Goal: Information Seeking & Learning: Learn about a topic

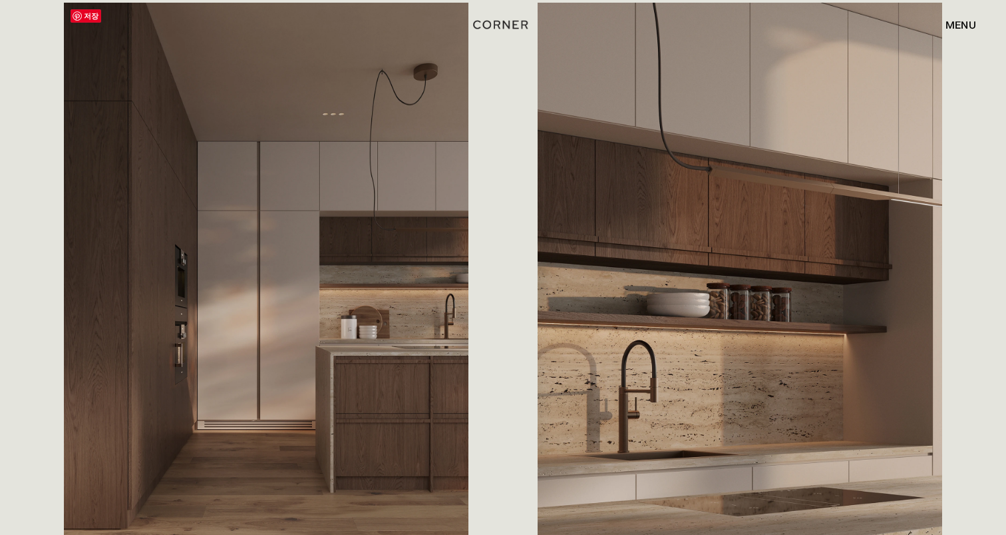
scroll to position [1502, 0]
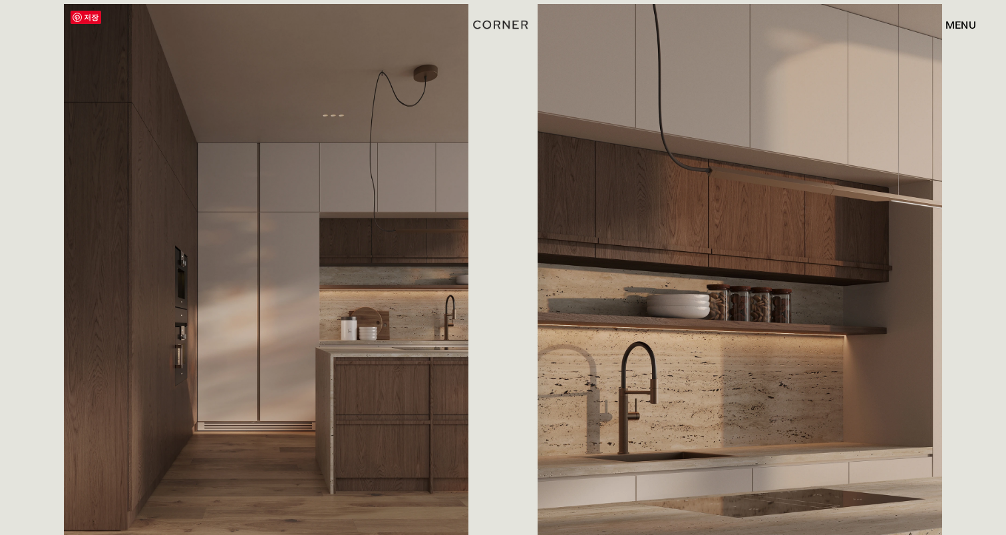
click at [334, 266] on img at bounding box center [266, 274] width 405 height 540
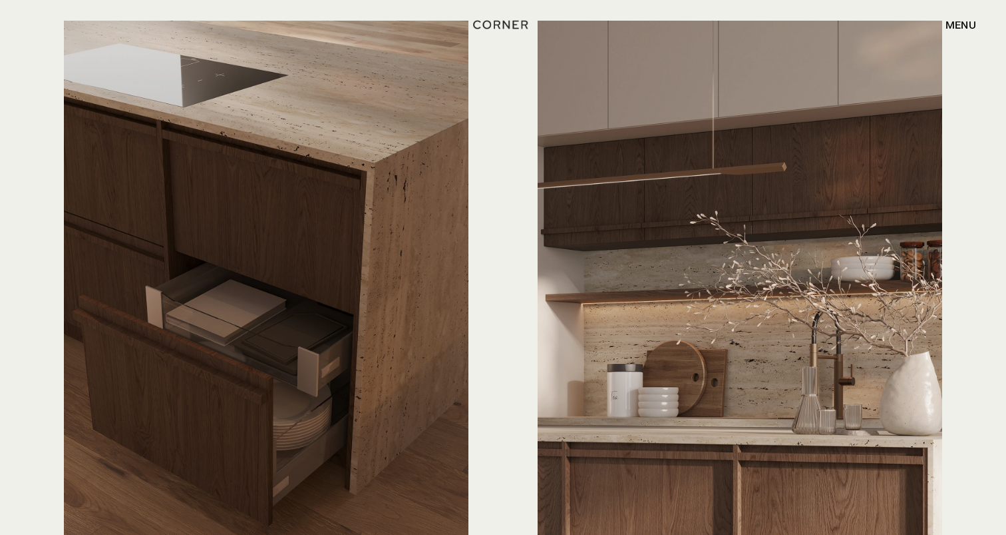
scroll to position [3367, 0]
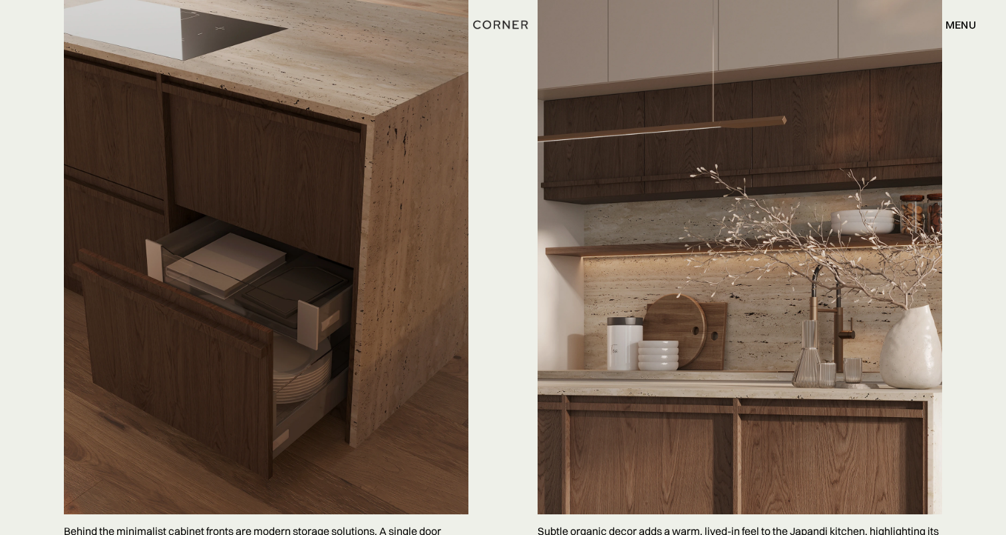
click at [419, 322] on img at bounding box center [266, 244] width 405 height 540
click at [320, 295] on img at bounding box center [266, 244] width 405 height 540
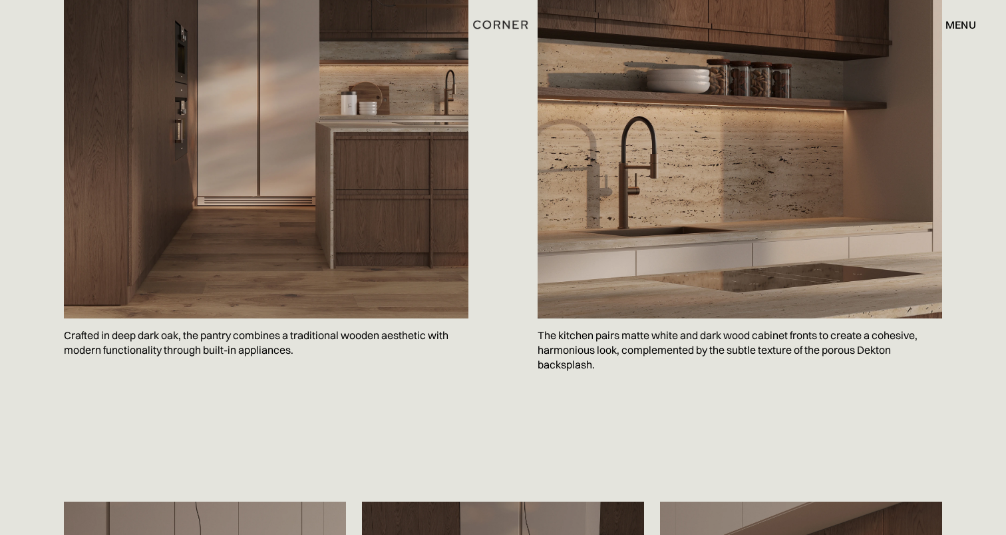
scroll to position [1713, 0]
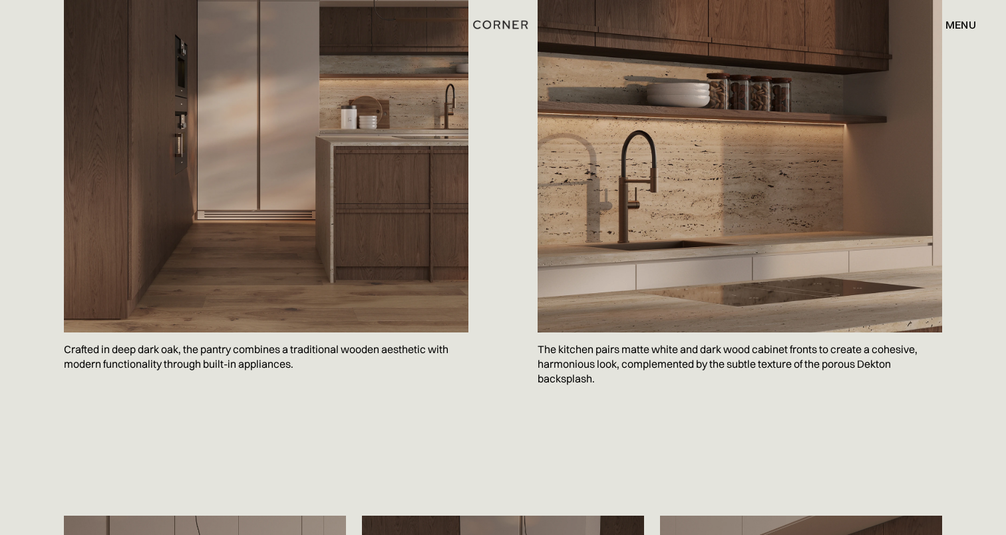
click at [67, 342] on p "Crafted in deep dark oak, the pantry combines a traditional wooden aesthetic wi…" at bounding box center [266, 356] width 405 height 49
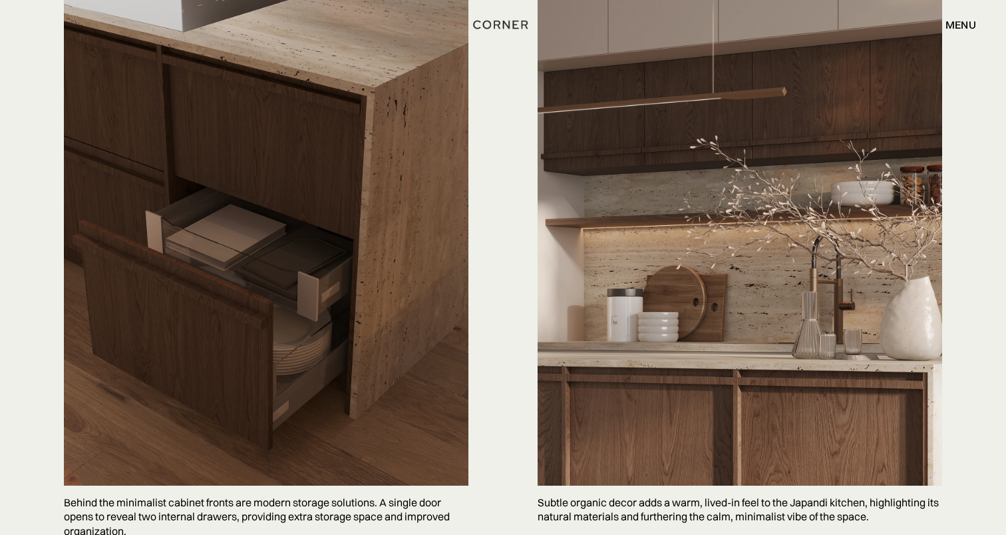
scroll to position [3403, 0]
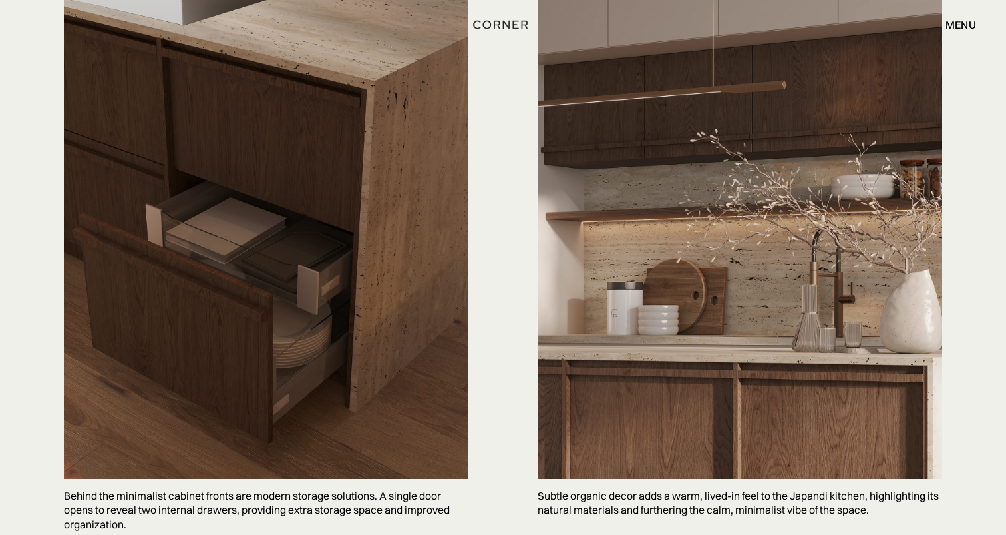
click at [298, 325] on img at bounding box center [266, 209] width 405 height 540
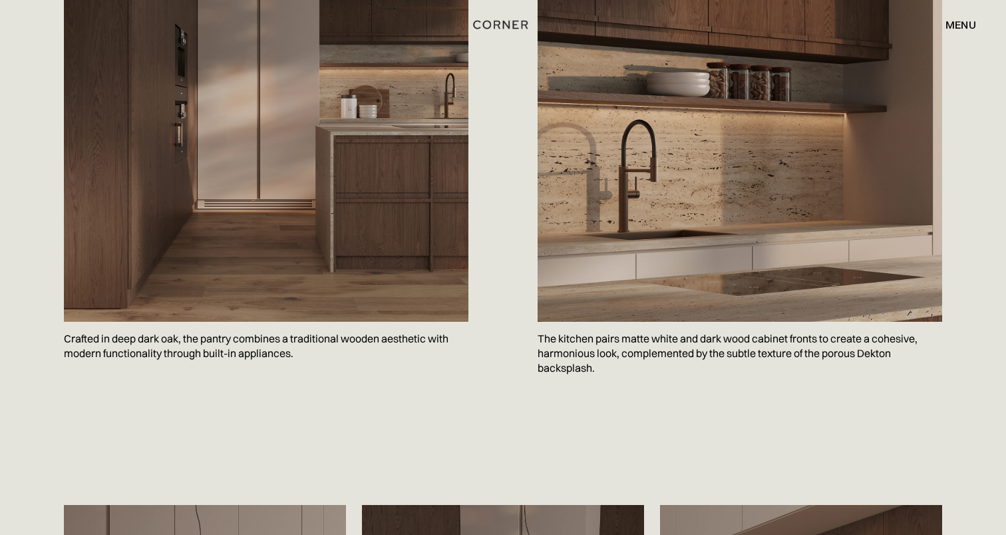
scroll to position [1718, 0]
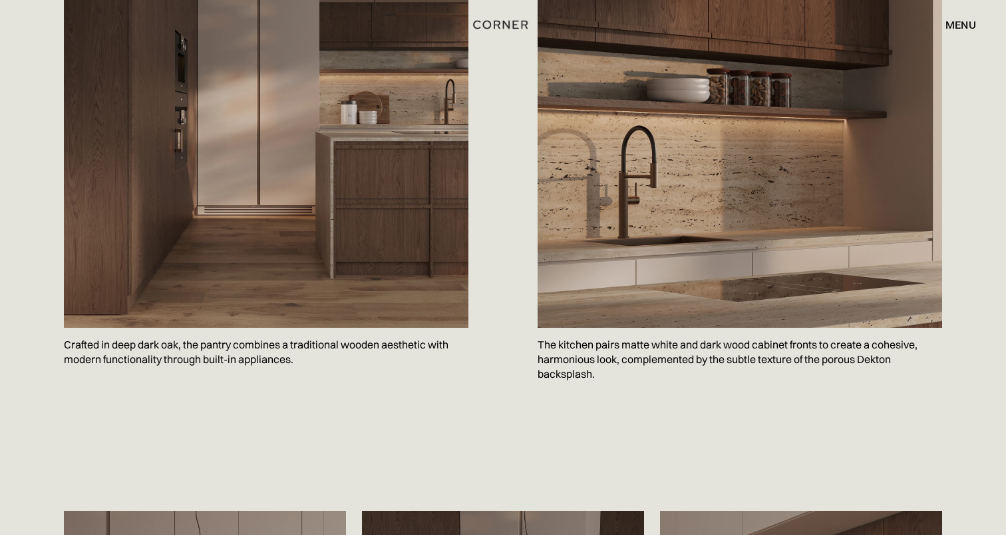
click at [659, 341] on p "The kitchen pairs matte white and dark wood cabinet fronts to create a cohesive…" at bounding box center [740, 358] width 405 height 63
drag, startPoint x: 659, startPoint y: 341, endPoint x: 819, endPoint y: 345, distance: 159.8
click at [819, 345] on p "The kitchen pairs matte white and dark wood cabinet fronts to create a cohesive…" at bounding box center [740, 358] width 405 height 63
copy p "[PERSON_NAME] and dark wood cabinet fronts"
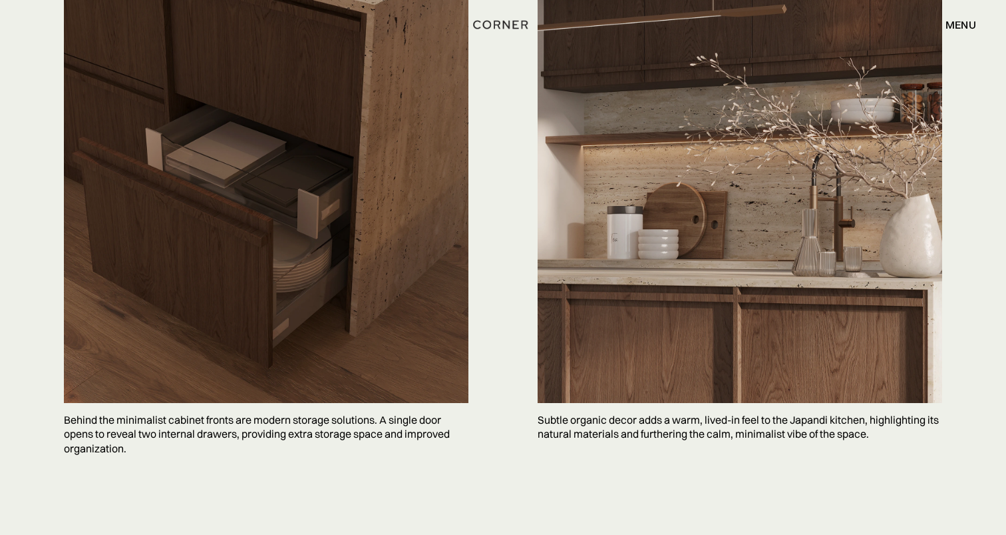
scroll to position [3487, 0]
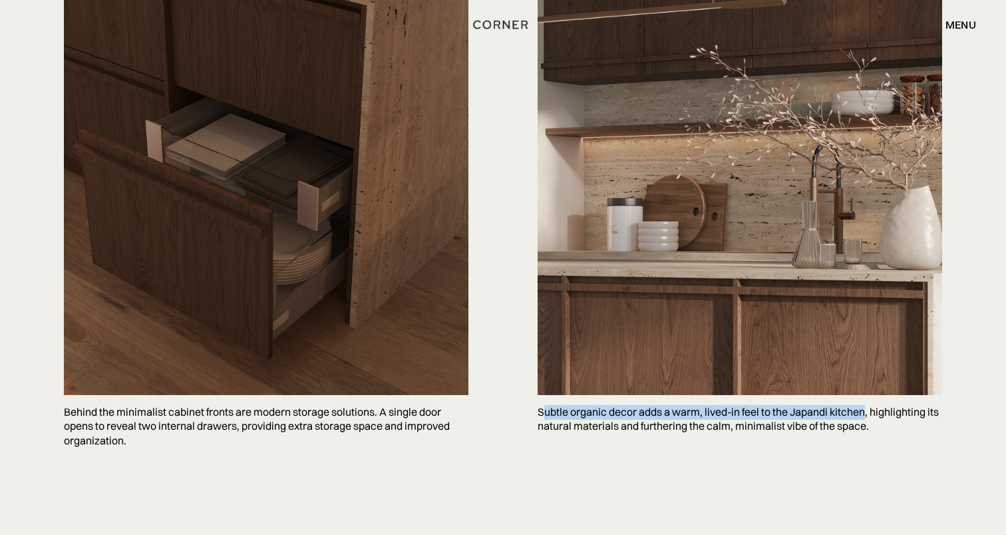
drag, startPoint x: 541, startPoint y: 412, endPoint x: 867, endPoint y: 417, distance: 325.5
click at [867, 417] on p "Subtle organic decor adds a warm, lived-in feel to the Japandi kitchen, highlig…" at bounding box center [740, 419] width 405 height 49
copy p "ubtle organic decor adds a warm, lived-in feel to the Japandi kitchen"
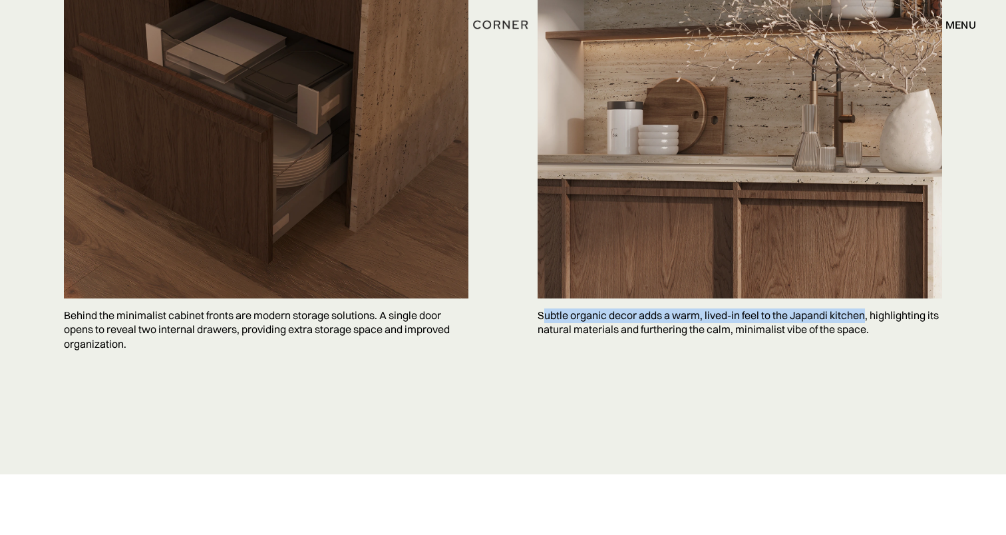
scroll to position [3569, 0]
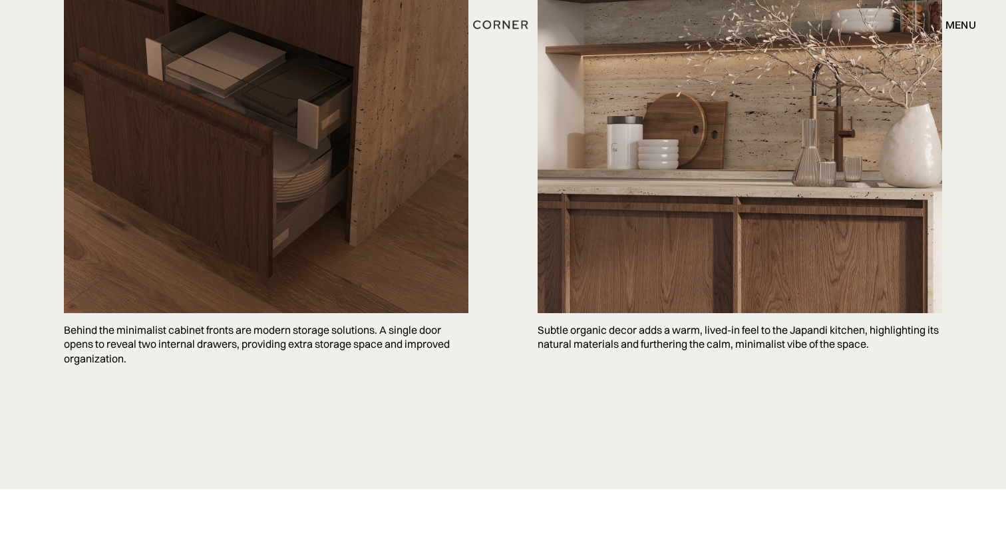
click at [294, 398] on div "저장 Behind the minimalist cabinet fronts are modern storage solutions. A single …" at bounding box center [503, 78] width 919 height 822
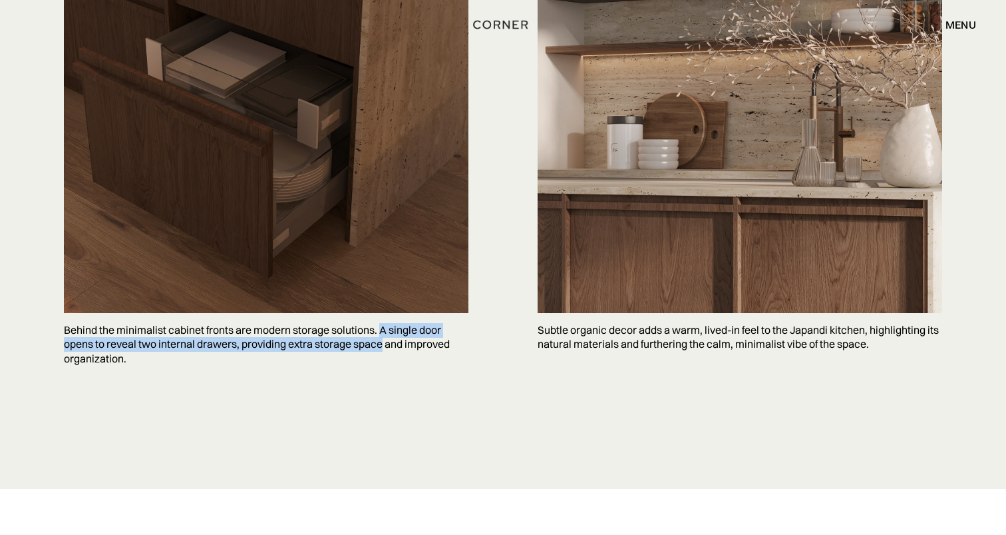
drag, startPoint x: 381, startPoint y: 330, endPoint x: 382, endPoint y: 347, distance: 16.7
click at [382, 347] on p "Behind the minimalist cabinet fronts are modern storage solutions. A single doo…" at bounding box center [266, 344] width 405 height 63
copy p "A single door opens to reveal two internal drawers, providing extra storage spa…"
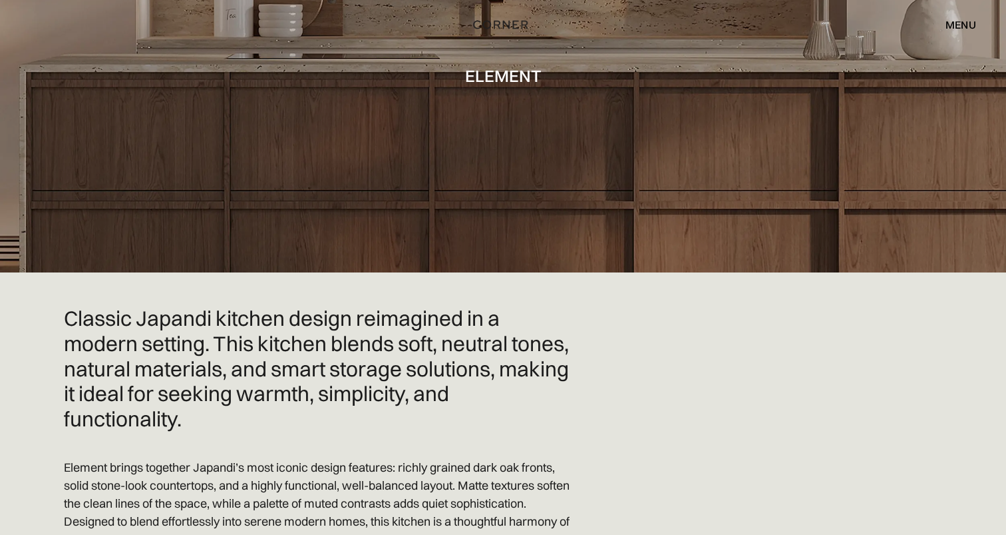
scroll to position [0, 0]
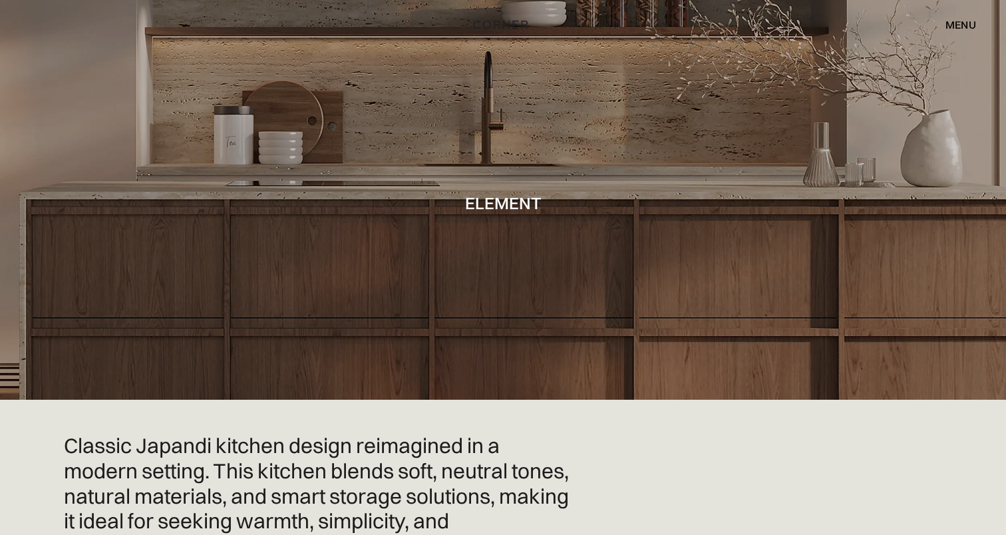
click at [941, 23] on div "menu close" at bounding box center [955, 24] width 44 height 23
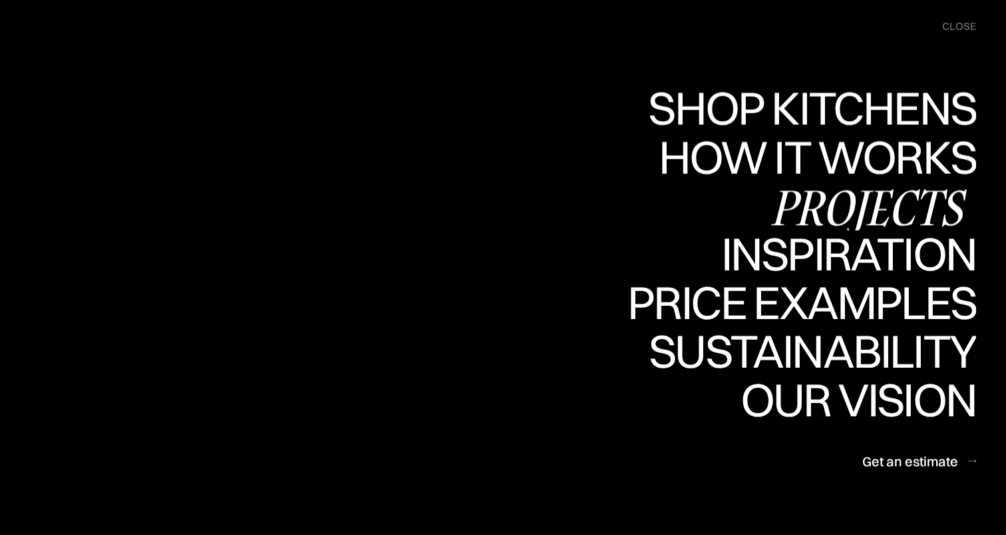
click at [866, 197] on div "Projects" at bounding box center [869, 207] width 216 height 47
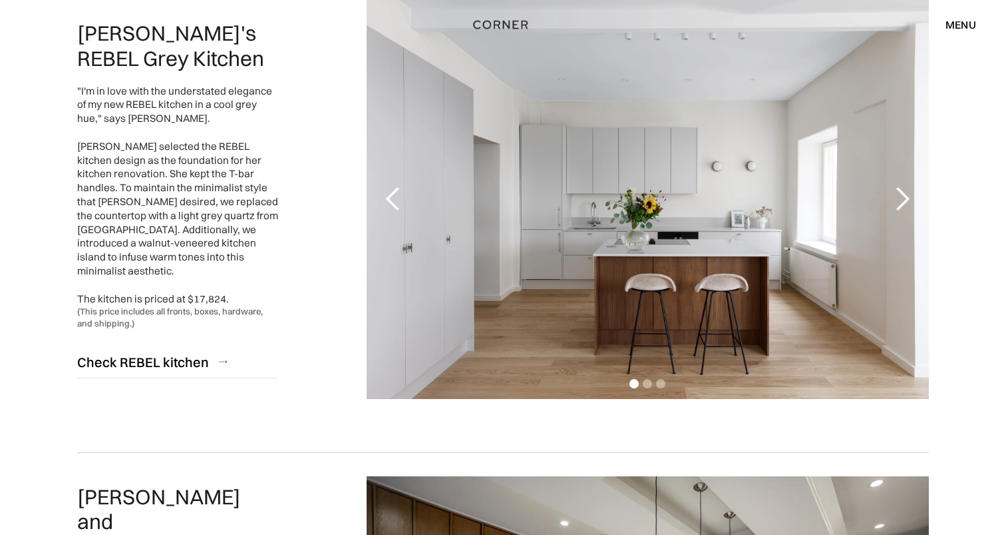
scroll to position [210, 0]
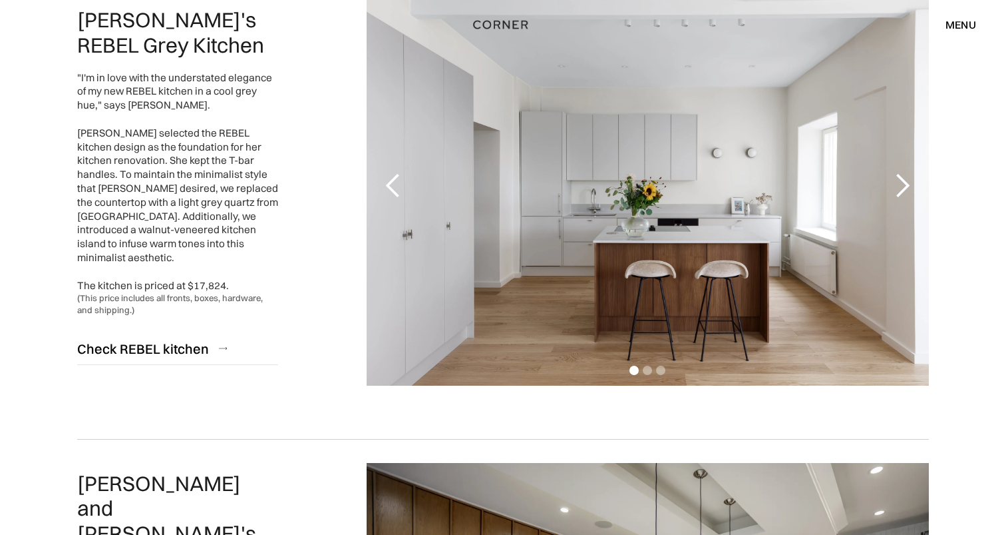
click at [913, 195] on div "next slide" at bounding box center [902, 185] width 27 height 27
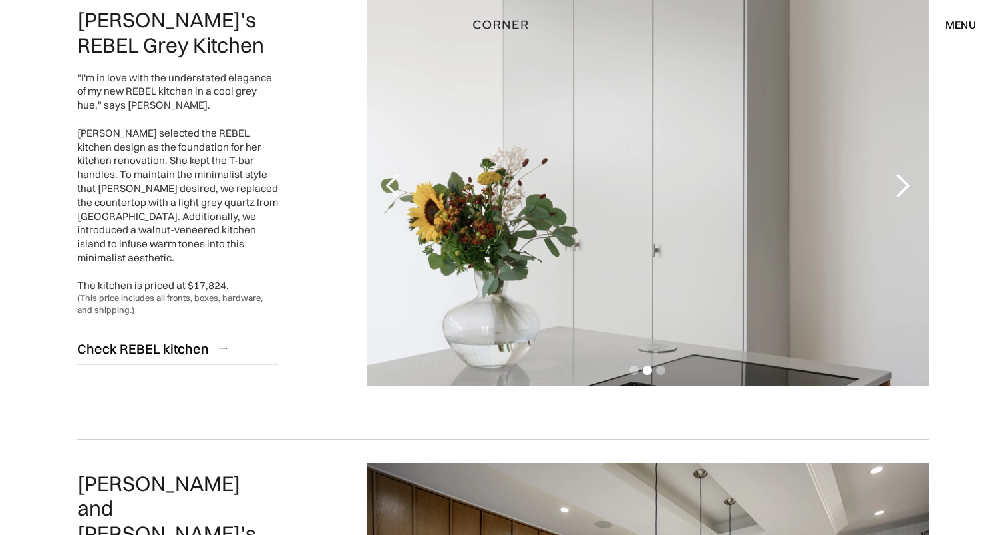
click at [913, 195] on div "next slide" at bounding box center [902, 185] width 27 height 27
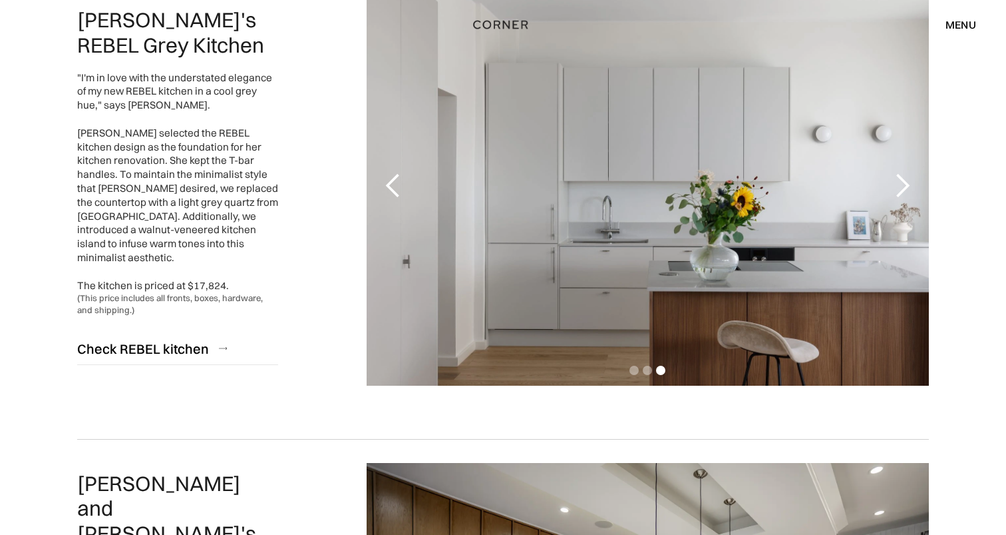
click at [913, 194] on div "next slide" at bounding box center [902, 185] width 27 height 27
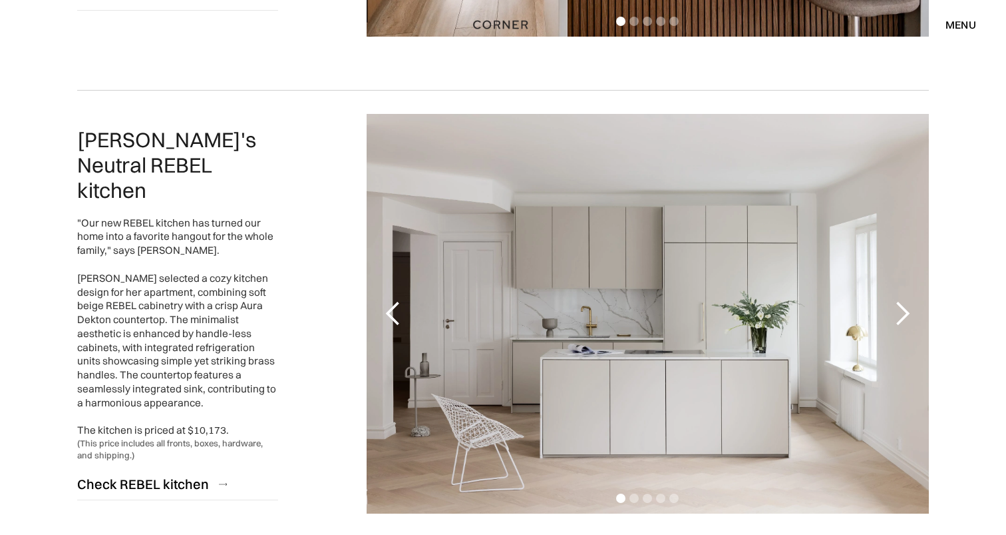
scroll to position [1996, 0]
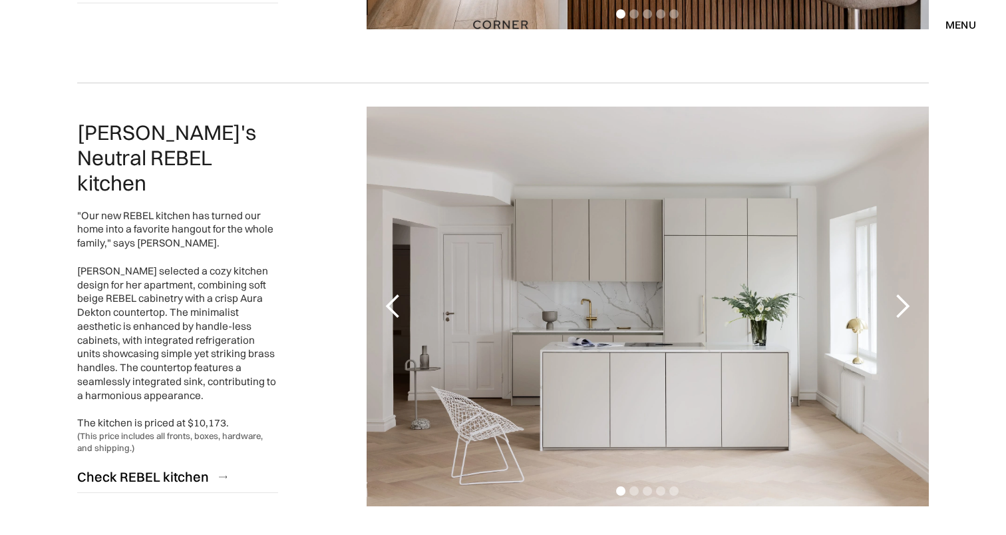
click at [911, 304] on div "next slide" at bounding box center [902, 306] width 27 height 27
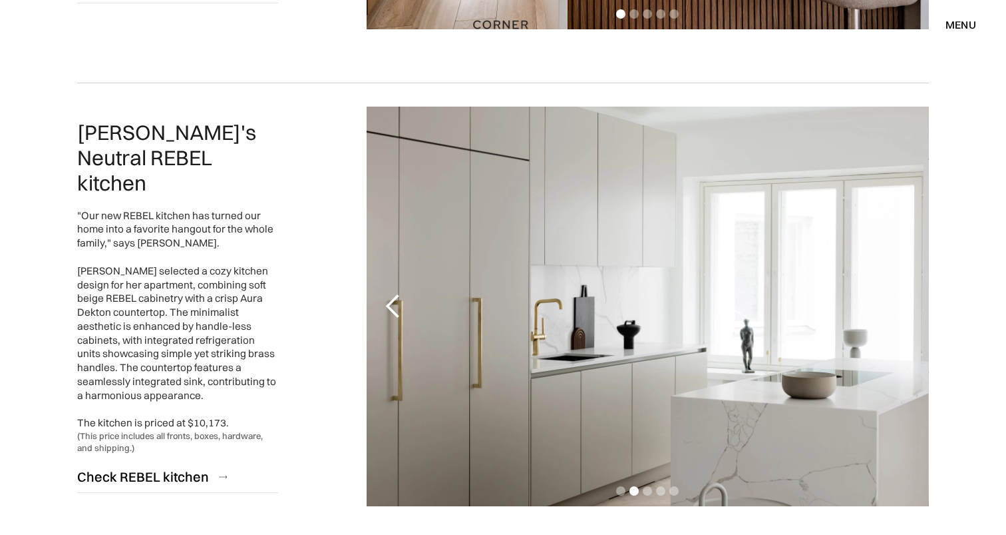
click at [911, 304] on div "next slide" at bounding box center [902, 306] width 27 height 27
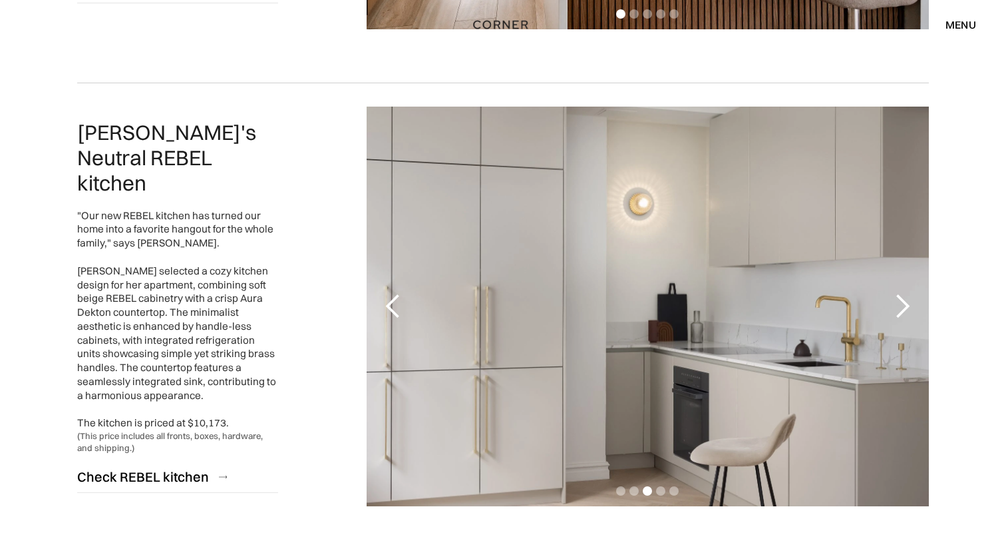
click at [909, 305] on div "next slide" at bounding box center [902, 306] width 27 height 27
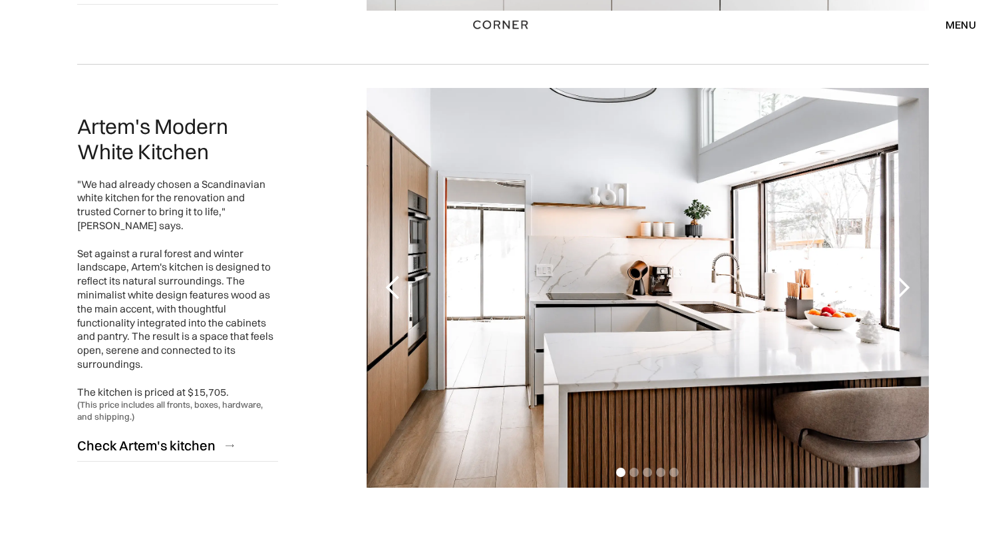
scroll to position [1513, 0]
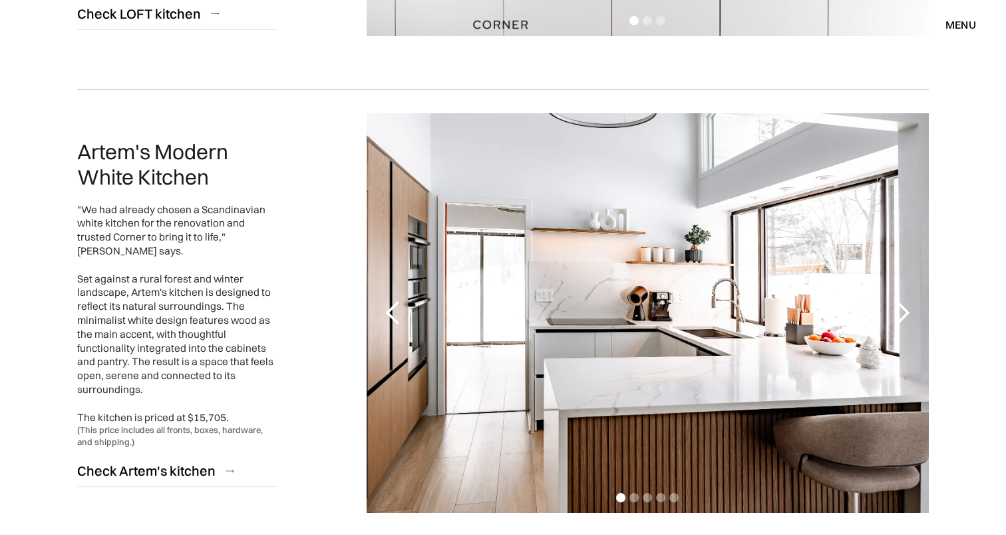
click at [901, 321] on div "next slide" at bounding box center [902, 313] width 27 height 27
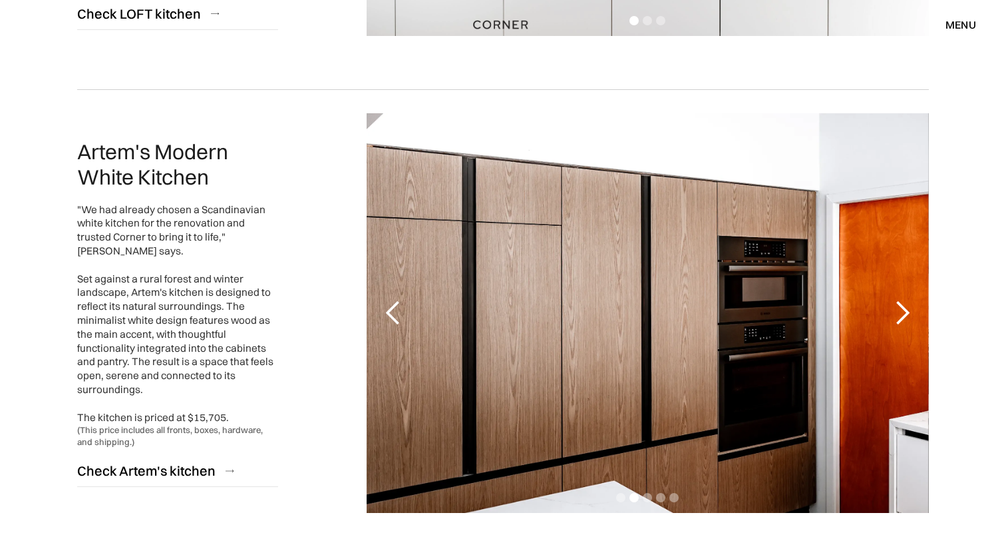
click at [901, 321] on div "next slide" at bounding box center [902, 313] width 27 height 27
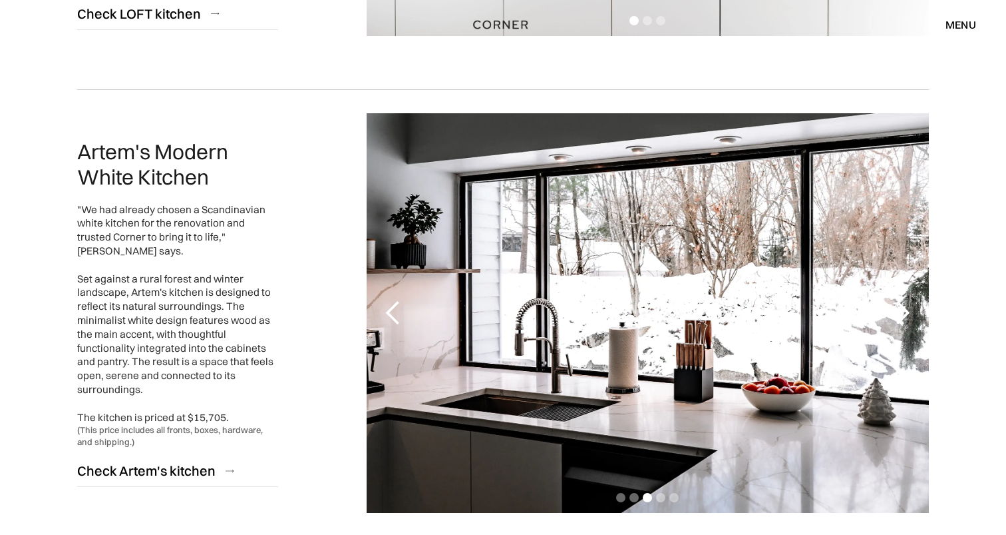
click at [901, 321] on div "next slide" at bounding box center [902, 313] width 27 height 27
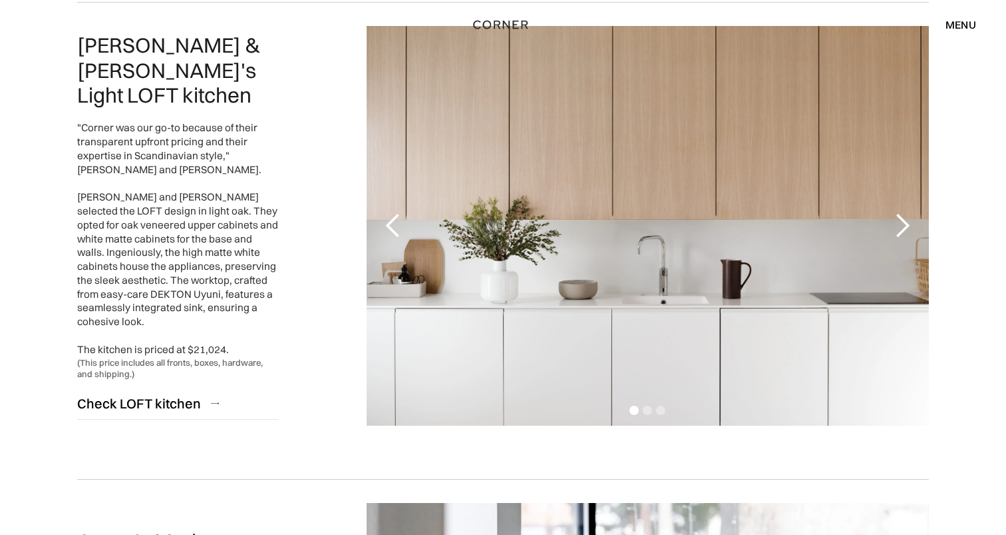
scroll to position [1122, 0]
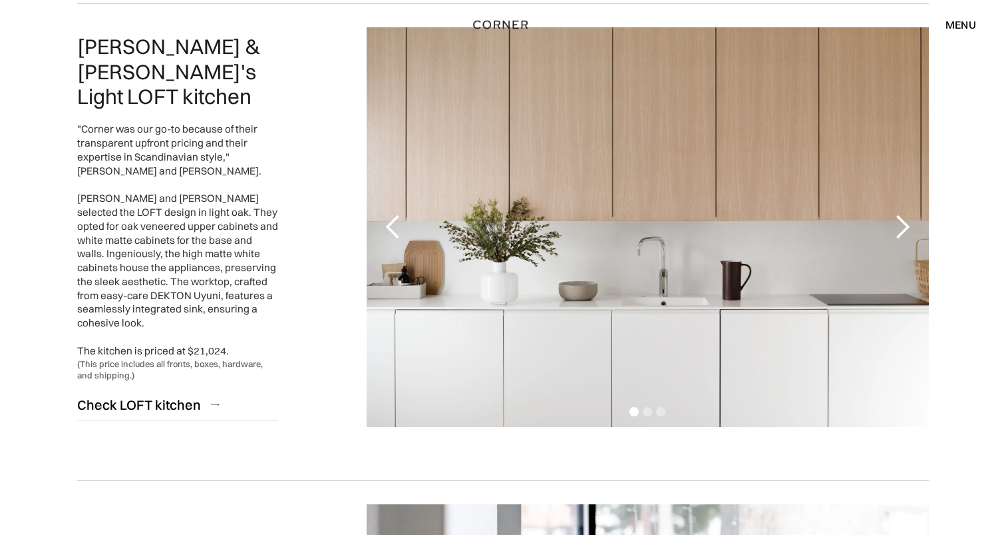
click at [900, 240] on div "next slide" at bounding box center [902, 226] width 53 height 399
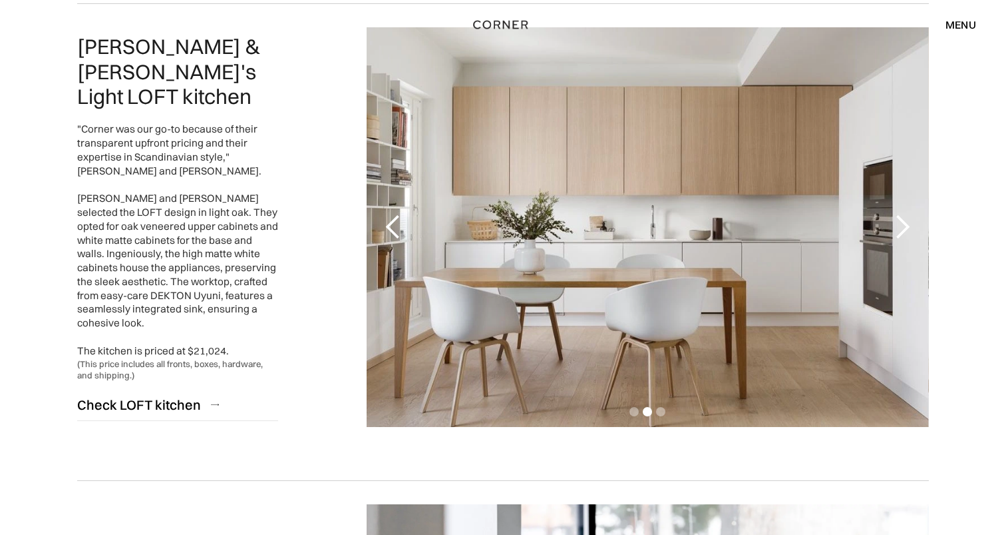
click at [900, 240] on div "next slide" at bounding box center [902, 226] width 53 height 399
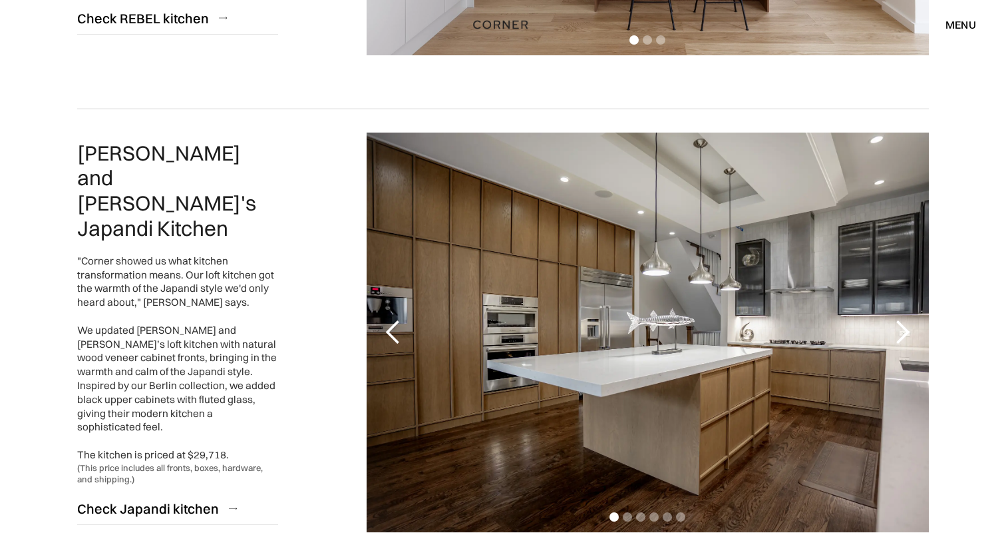
scroll to position [560, 0]
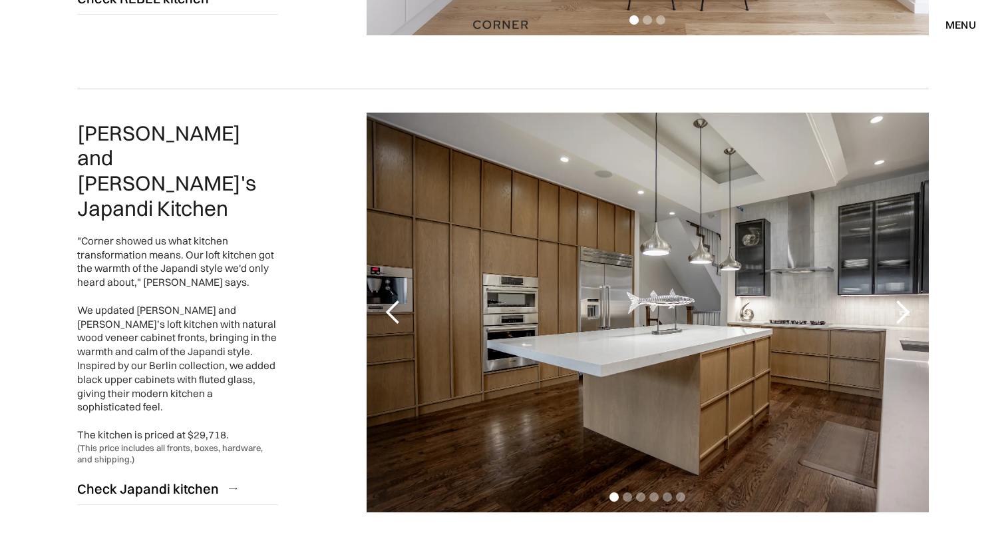
click at [903, 329] on div "next slide" at bounding box center [902, 311] width 53 height 399
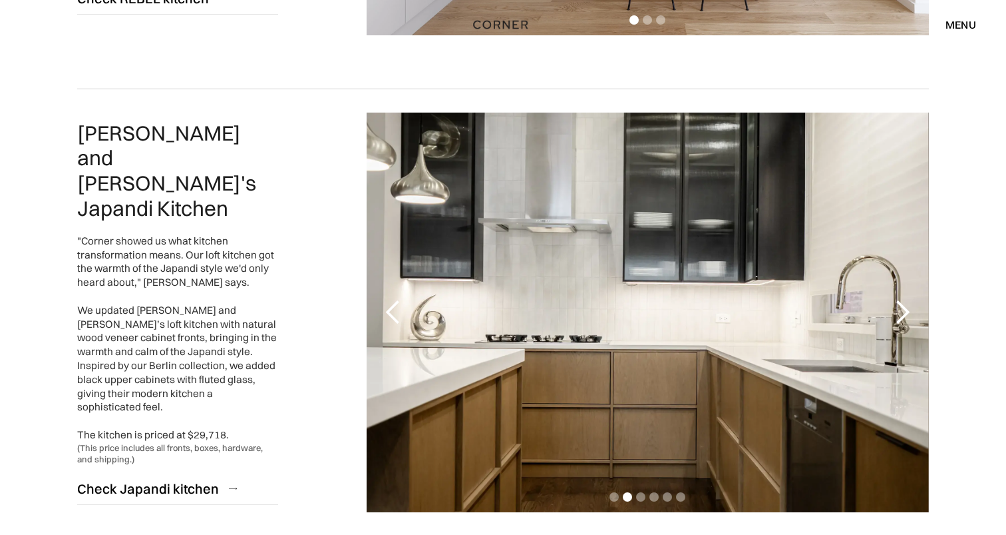
click at [903, 325] on div "next slide" at bounding box center [902, 311] width 53 height 399
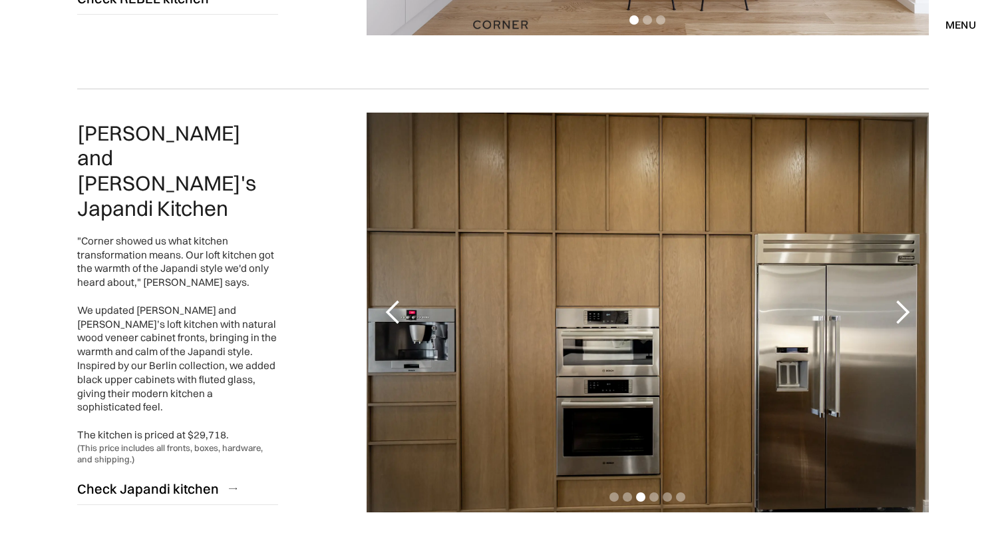
click at [903, 325] on div "next slide" at bounding box center [902, 311] width 53 height 399
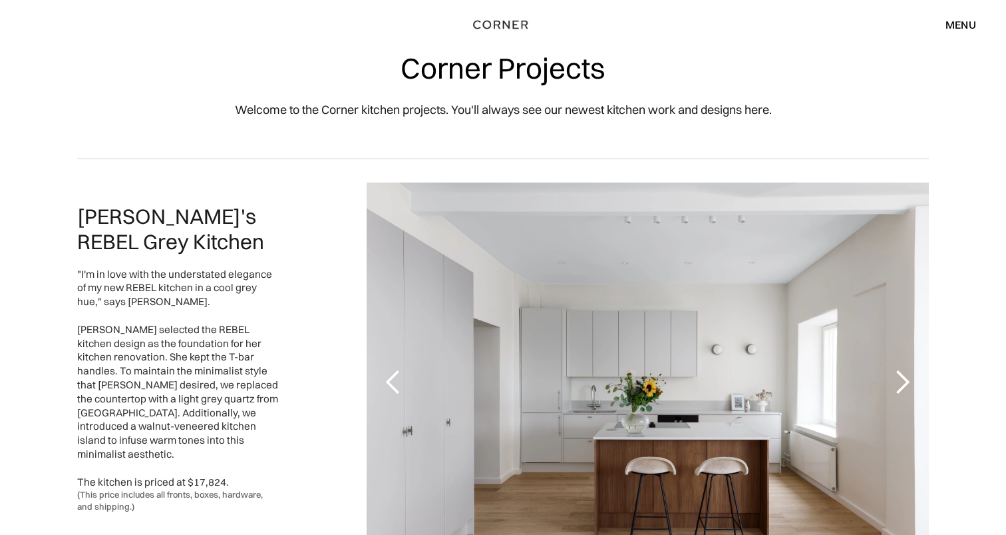
scroll to position [8, 0]
